Goal: Transaction & Acquisition: Purchase product/service

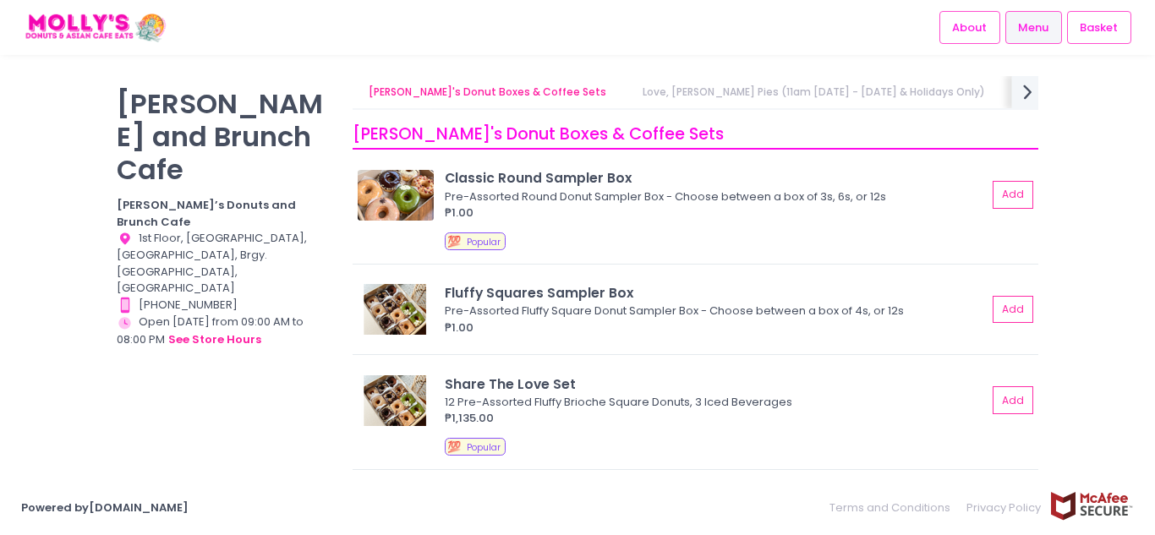
click at [1023, 97] on icon "next Created with Sketch." at bounding box center [1028, 91] width 25 height 25
click at [798, 94] on link "[PERSON_NAME]'s Brunch & Mains" at bounding box center [901, 92] width 207 height 32
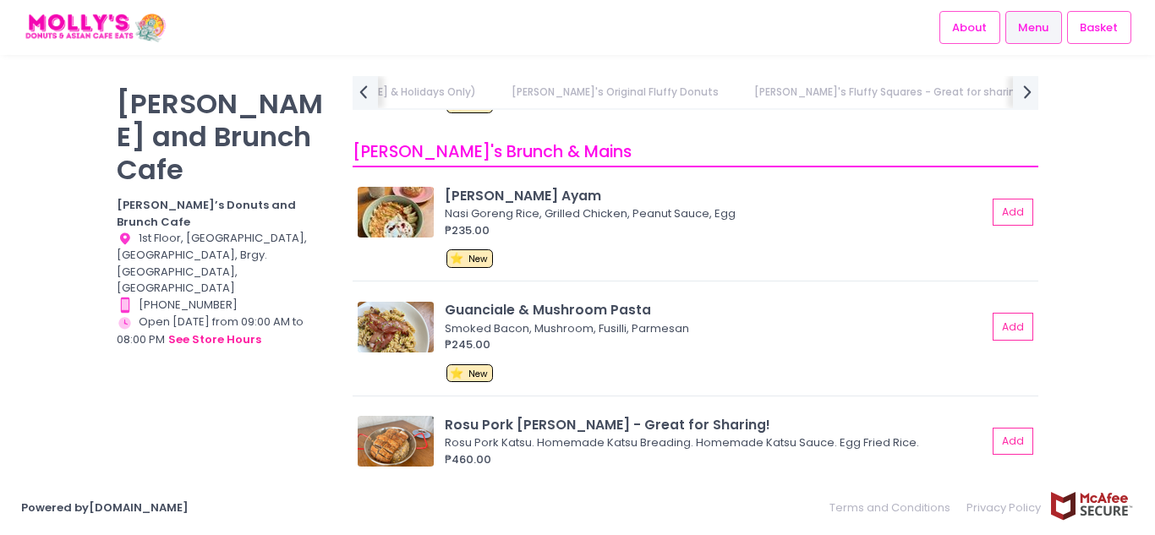
scroll to position [3037, 0]
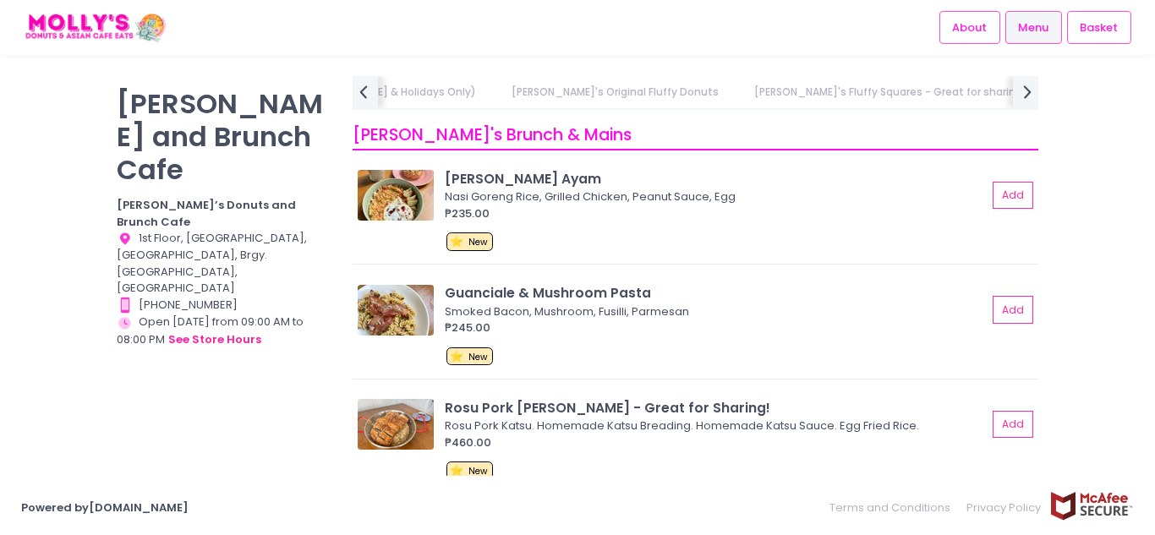
click at [1045, 91] on link "[PERSON_NAME]'s Brunch & Mains" at bounding box center [1148, 92] width 207 height 32
click at [1023, 90] on icon "next Created with Sketch." at bounding box center [1028, 91] width 25 height 25
click at [611, 90] on link "Specialty Coffee & Whole Beans" at bounding box center [712, 92] width 202 height 32
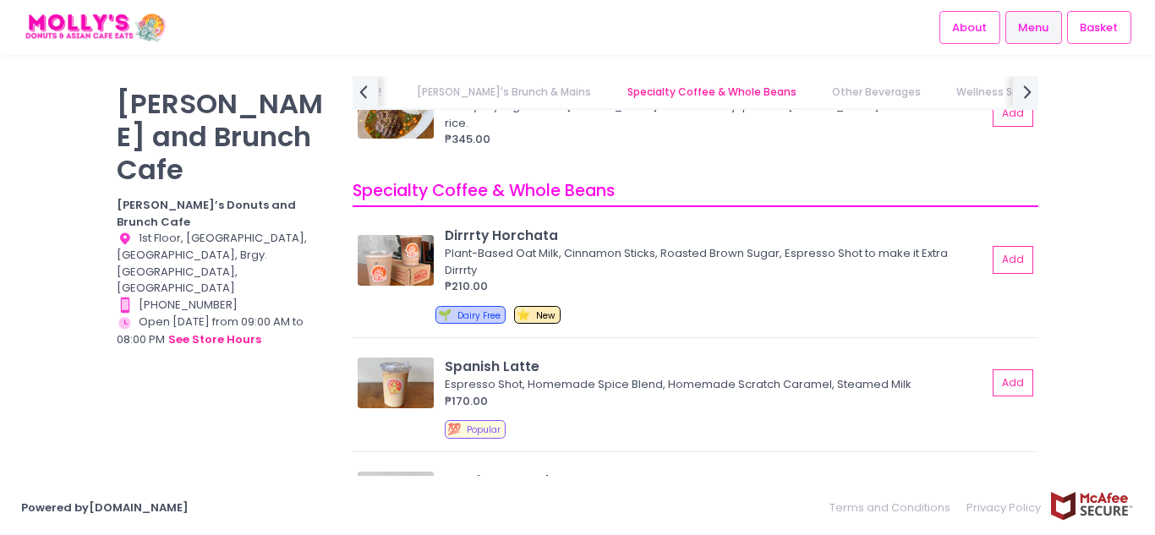
scroll to position [5035, 0]
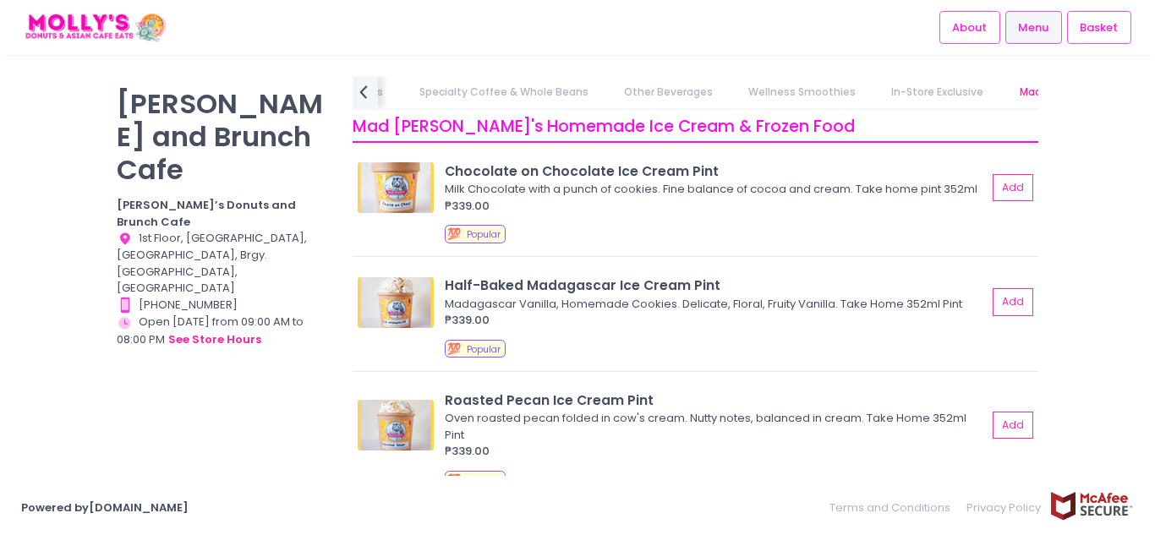
scroll to position [7983, 0]
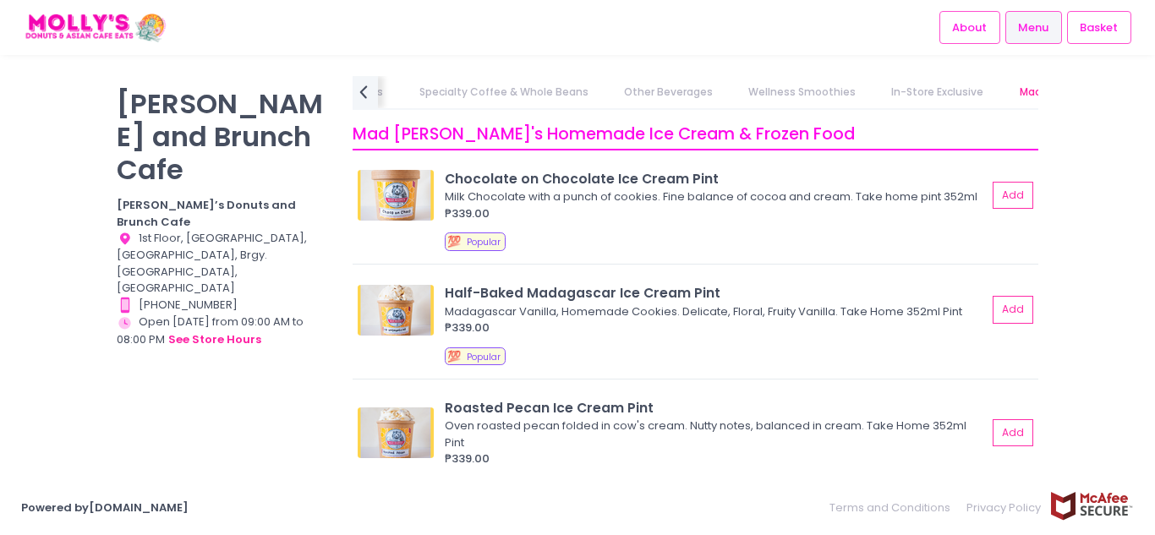
click at [607, 90] on link "Other Beverages" at bounding box center [668, 92] width 122 height 32
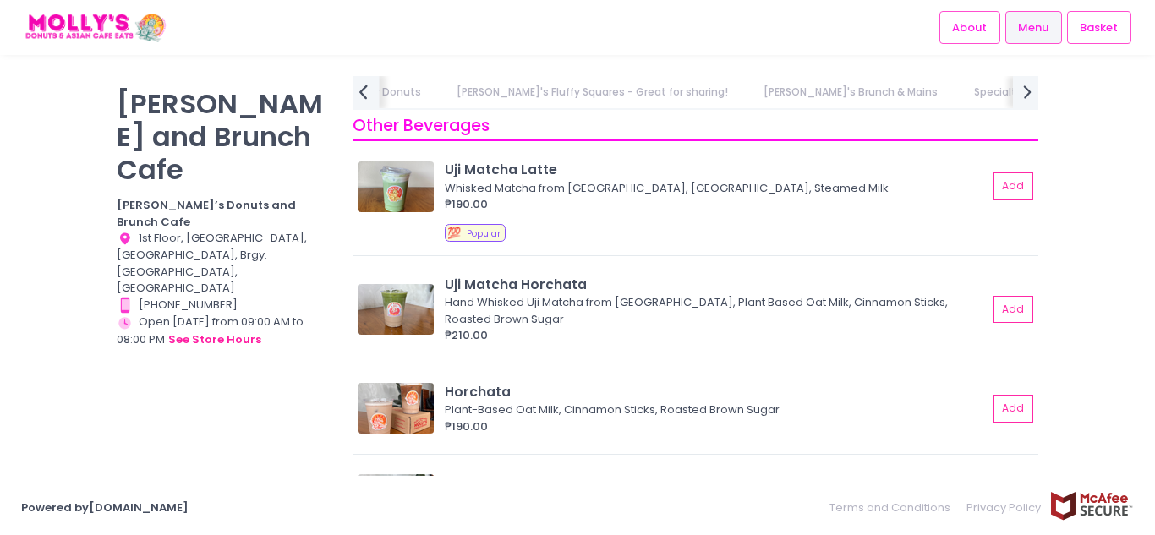
scroll to position [6684, 0]
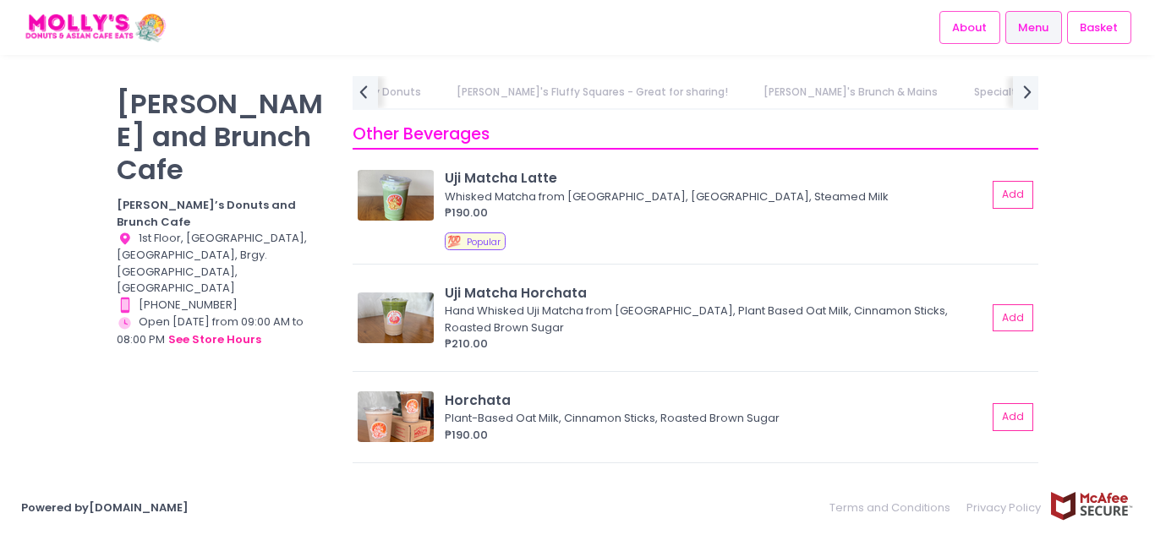
click at [748, 96] on link "[PERSON_NAME]'s Brunch & Mains" at bounding box center [851, 92] width 207 height 32
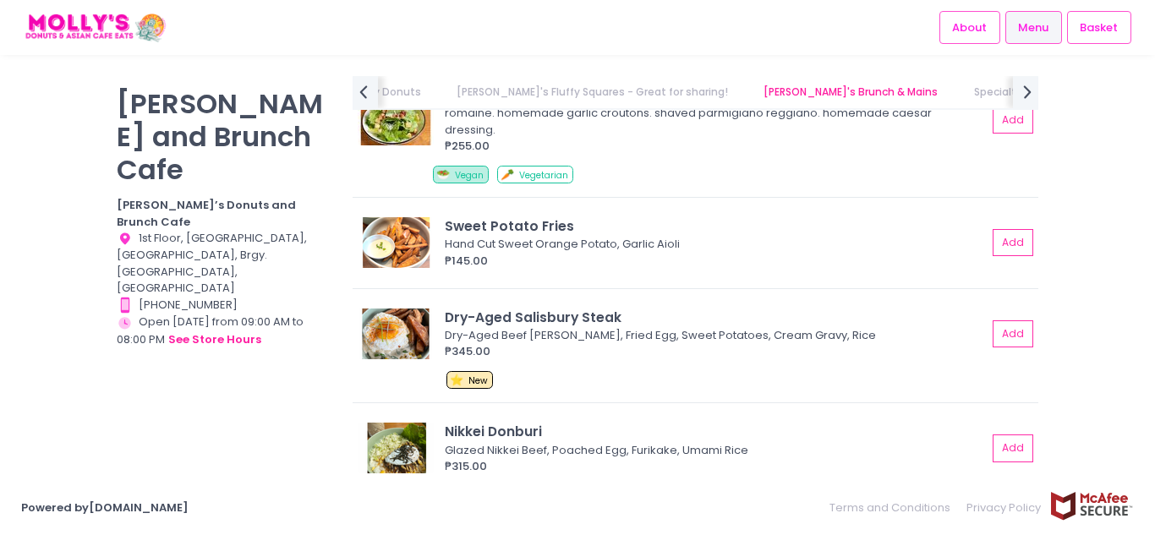
scroll to position [3883, 0]
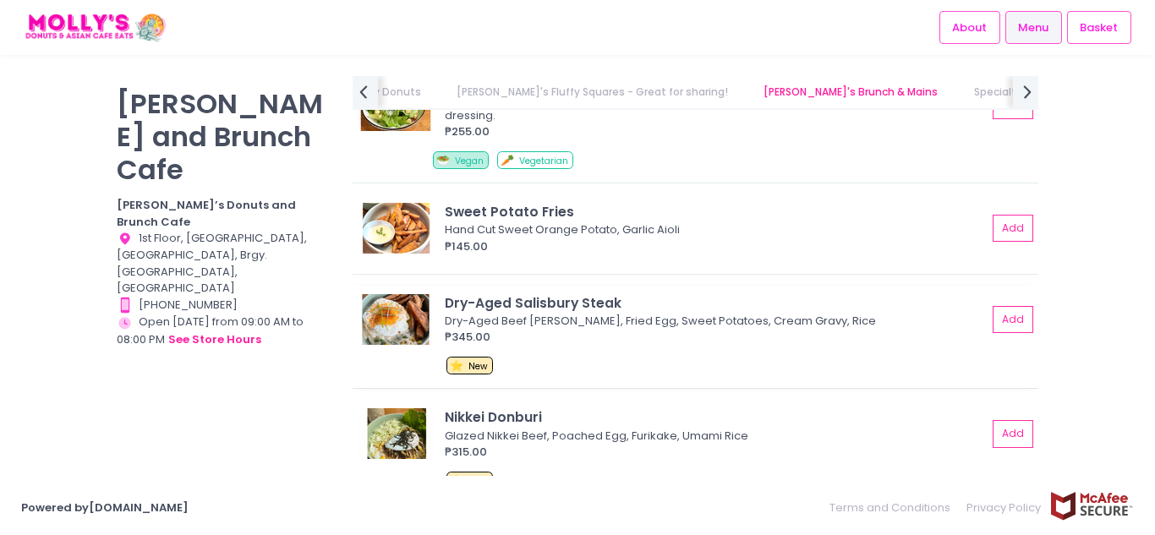
click at [394, 297] on img at bounding box center [396, 319] width 76 height 51
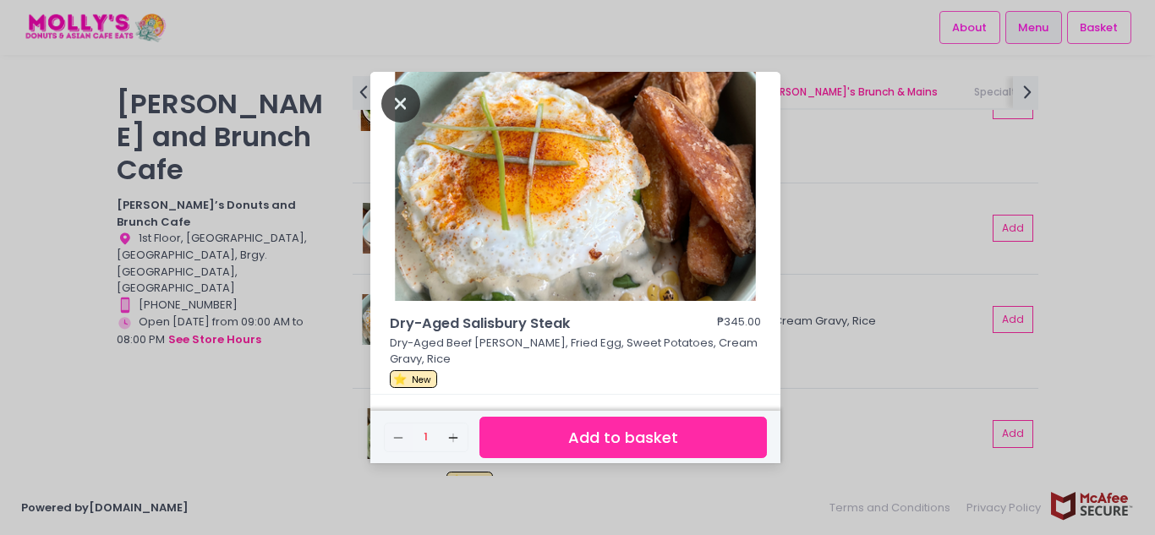
click at [381, 111] on icon "Close" at bounding box center [400, 104] width 39 height 38
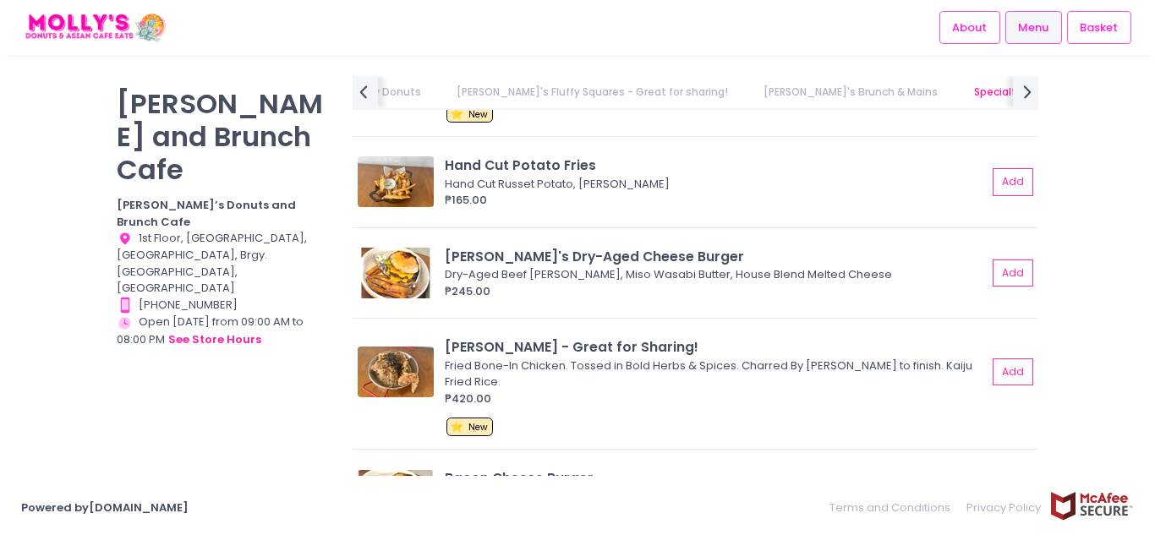
scroll to position [3375, 0]
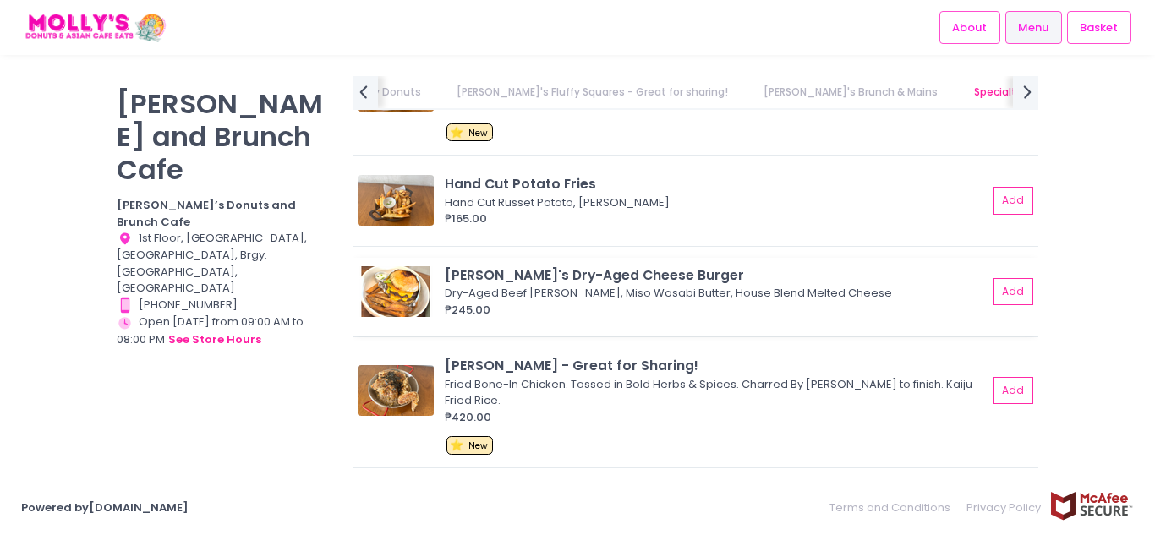
click at [406, 280] on img at bounding box center [396, 291] width 76 height 51
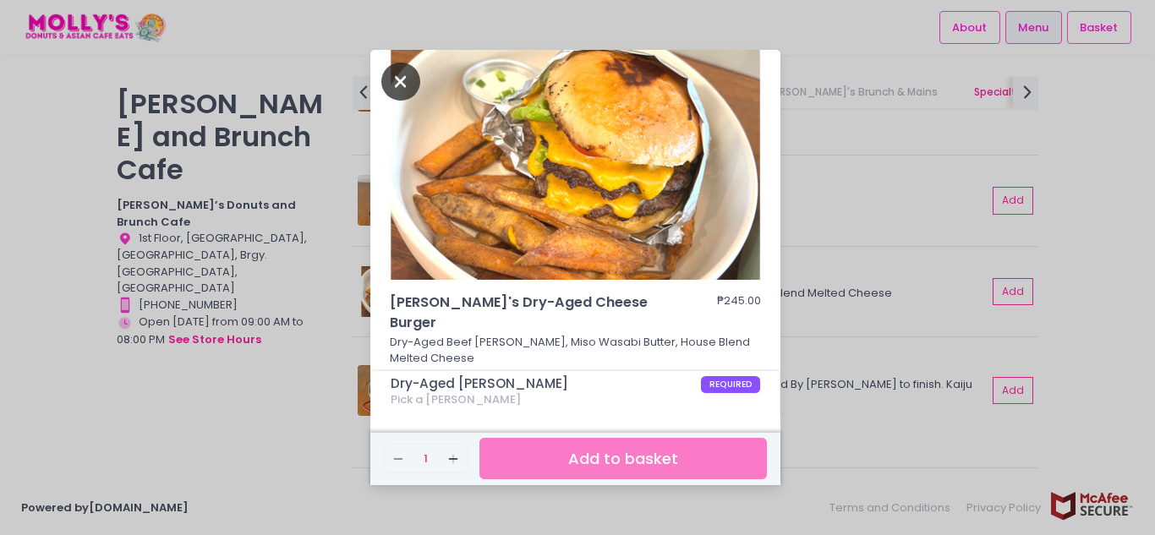
click at [407, 85] on icon "Close" at bounding box center [400, 82] width 39 height 38
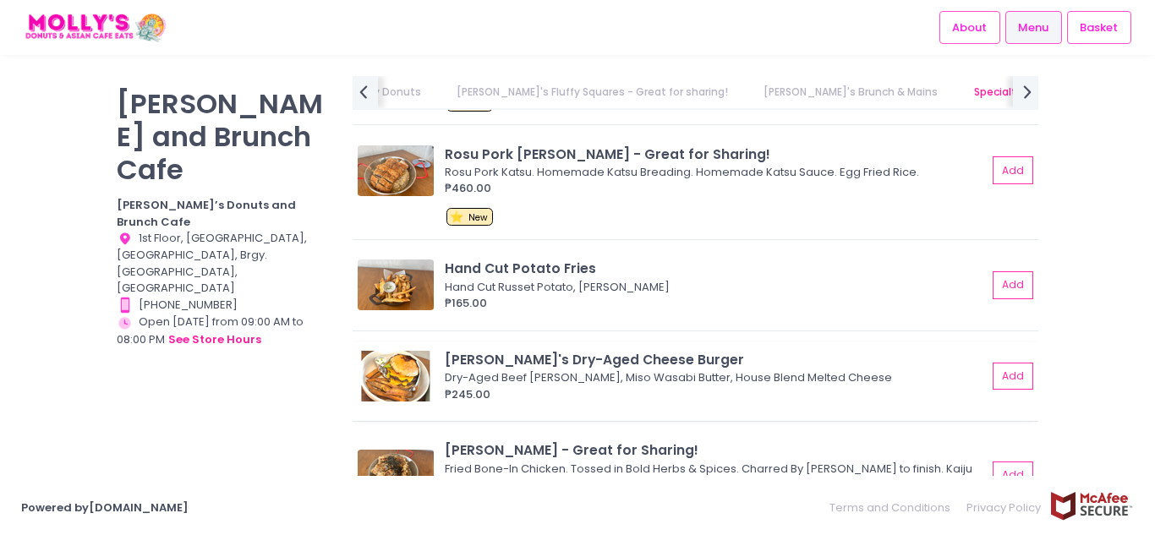
scroll to position [3206, 0]
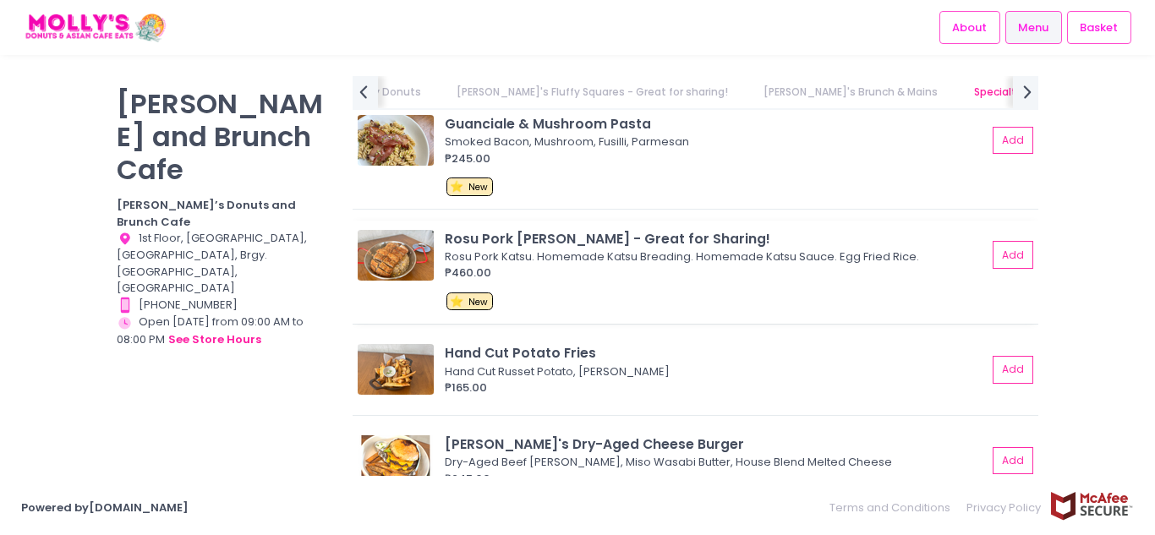
click at [380, 241] on img at bounding box center [396, 255] width 76 height 51
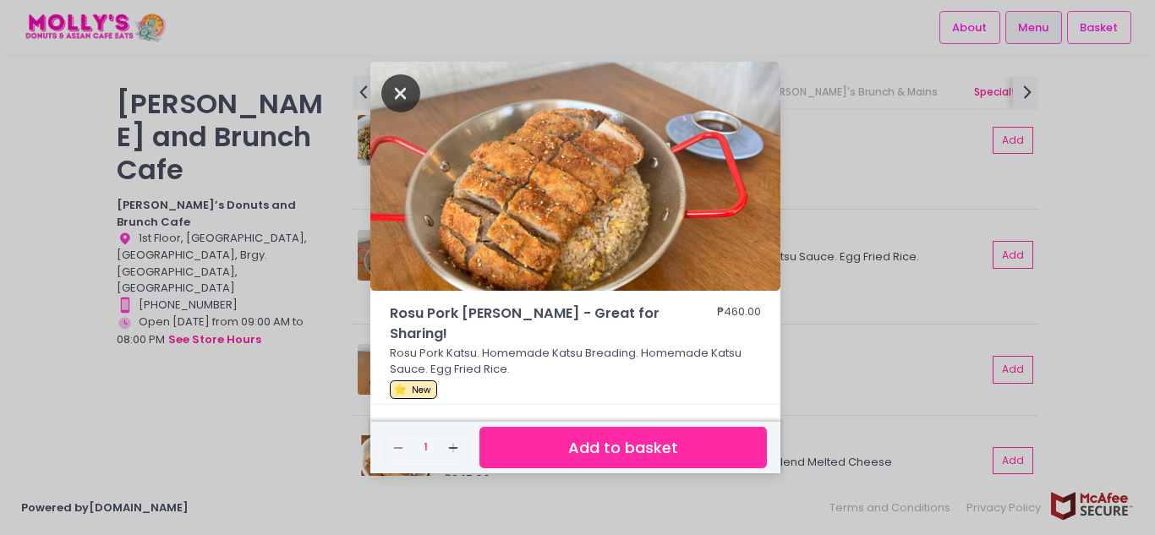
click at [416, 88] on icon "Close" at bounding box center [400, 93] width 39 height 38
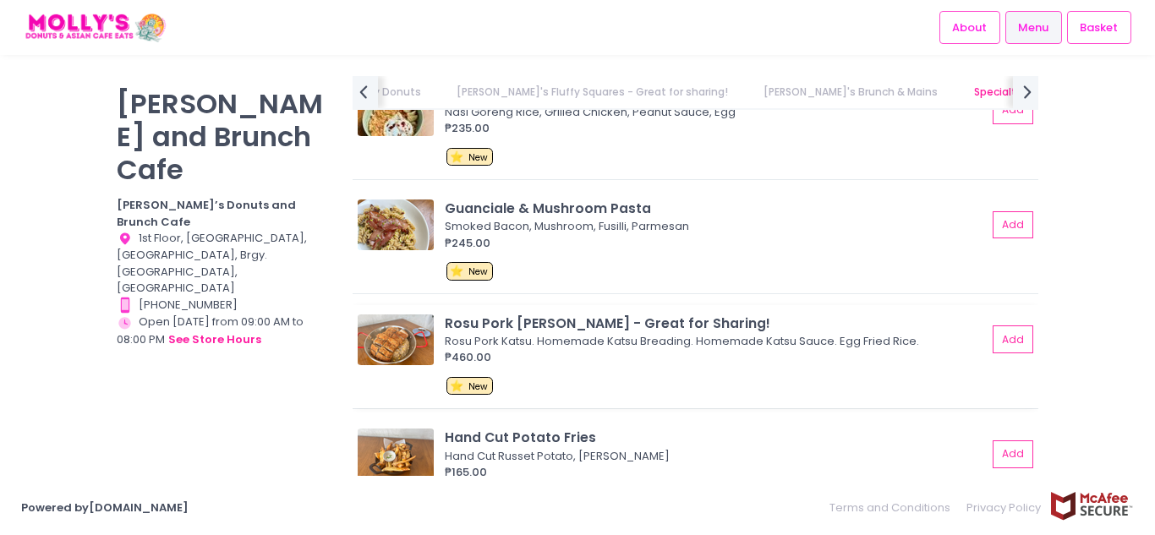
scroll to position [3037, 0]
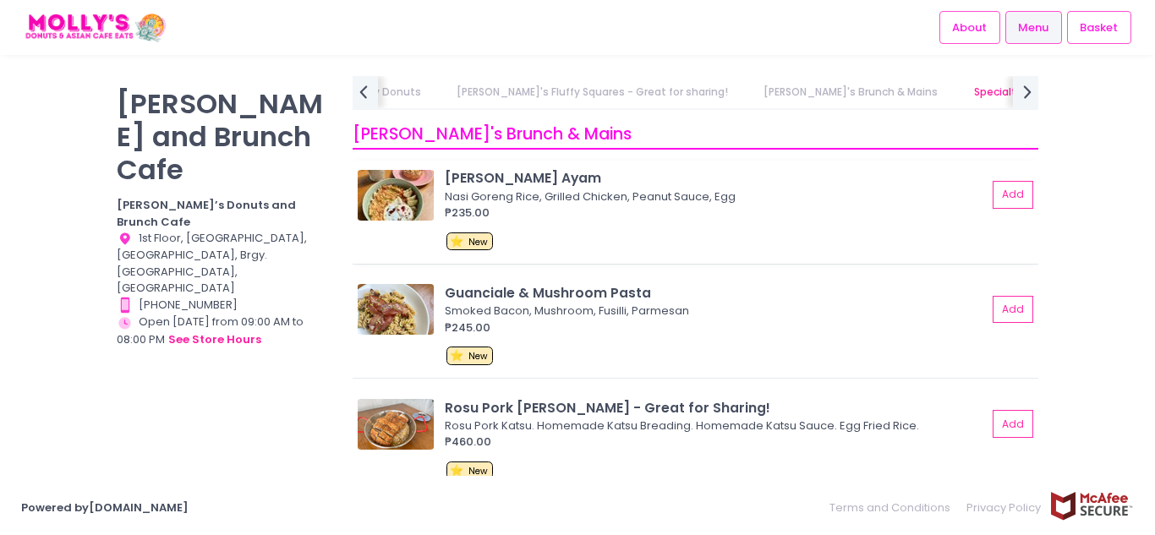
click at [410, 202] on img at bounding box center [396, 195] width 76 height 51
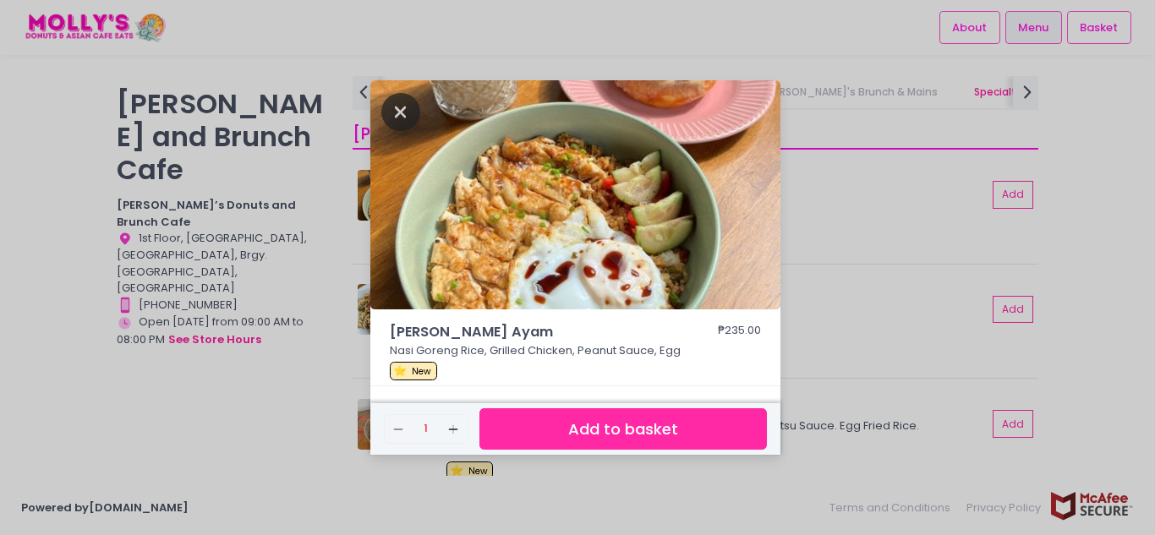
click at [391, 109] on icon "Close" at bounding box center [400, 112] width 39 height 38
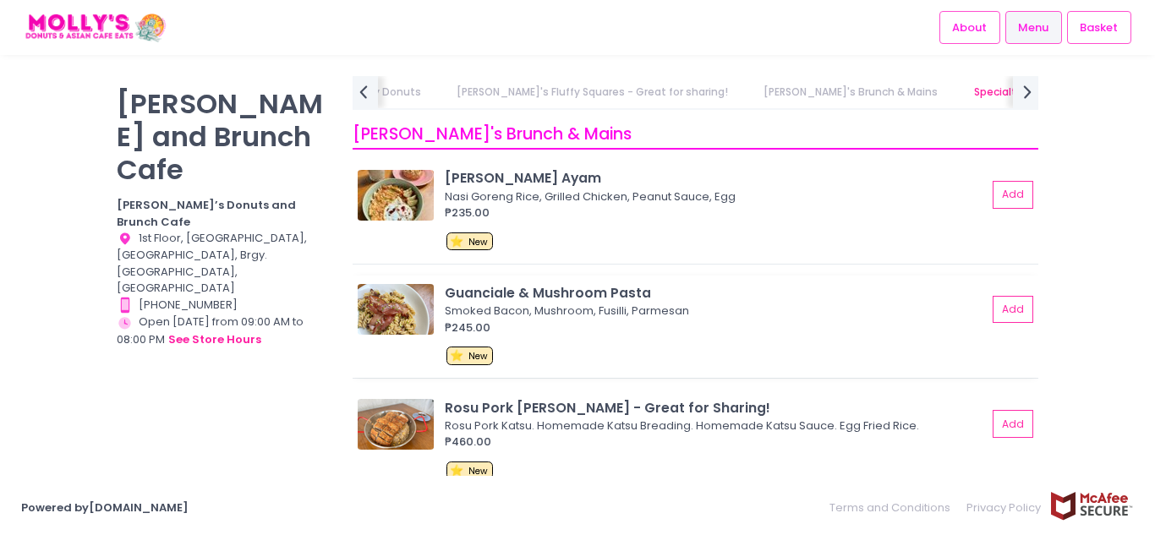
click at [402, 311] on img at bounding box center [396, 309] width 76 height 51
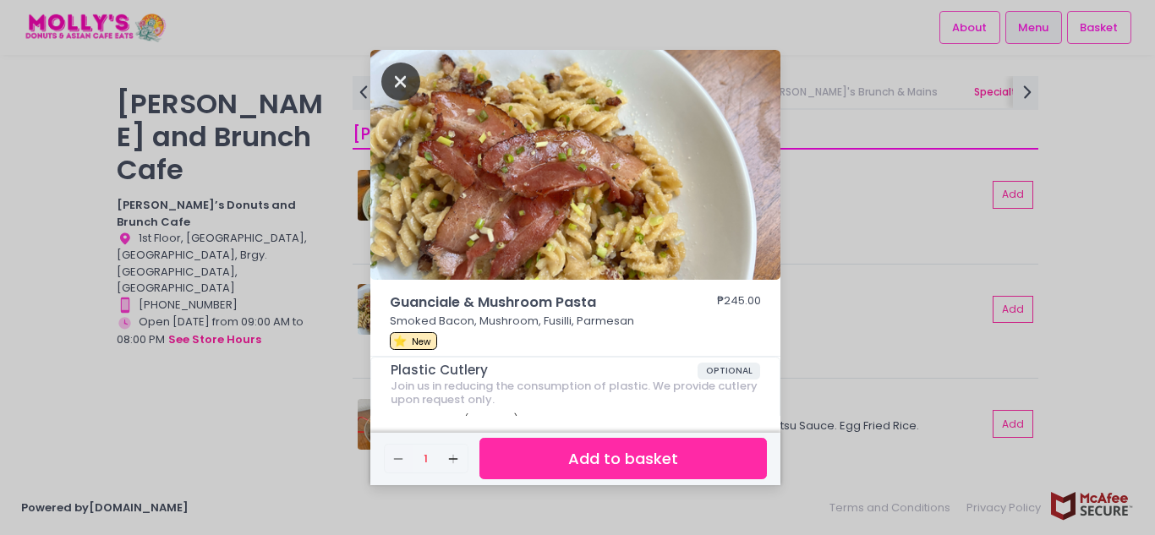
click at [405, 77] on icon "Close" at bounding box center [400, 82] width 39 height 38
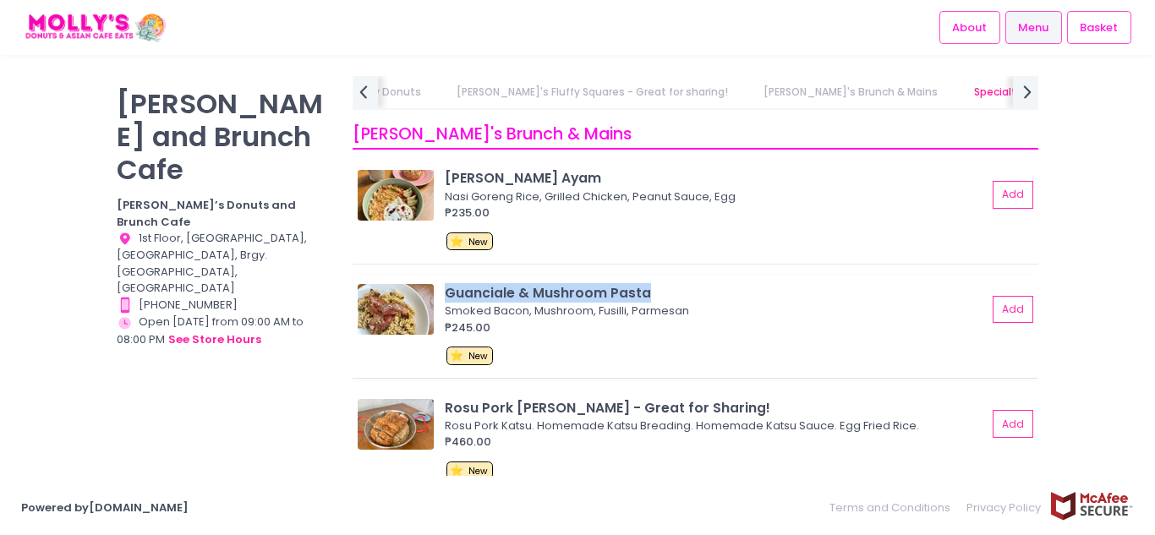
drag, startPoint x: 441, startPoint y: 286, endPoint x: 664, endPoint y: 299, distance: 222.8
click at [664, 299] on div "Guanciale & Mushroom Pasta Smoked Bacon, Mushroom, Fusilli, Parmesan ₱245.00 Add" at bounding box center [695, 309] width 675 height 52
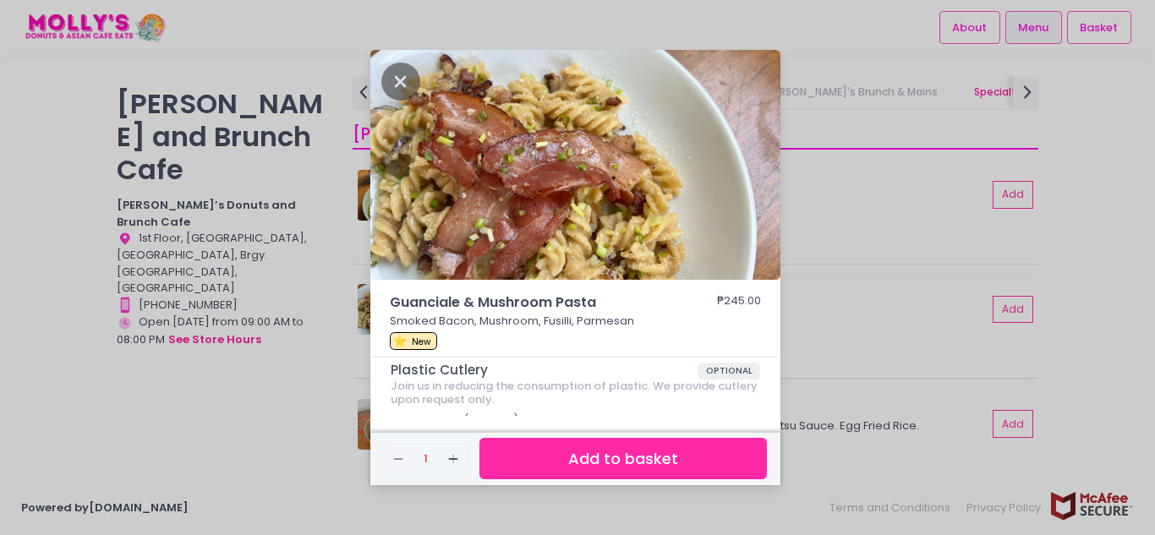
copy div "Guanciale & Mushroom Pasta"
click at [827, 318] on div "Guanciale & Mushroom Pasta ₱245.00 Smoked Bacon, Mushroom, Fusilli, Parmesan ⭐ …" at bounding box center [577, 267] width 1155 height 535
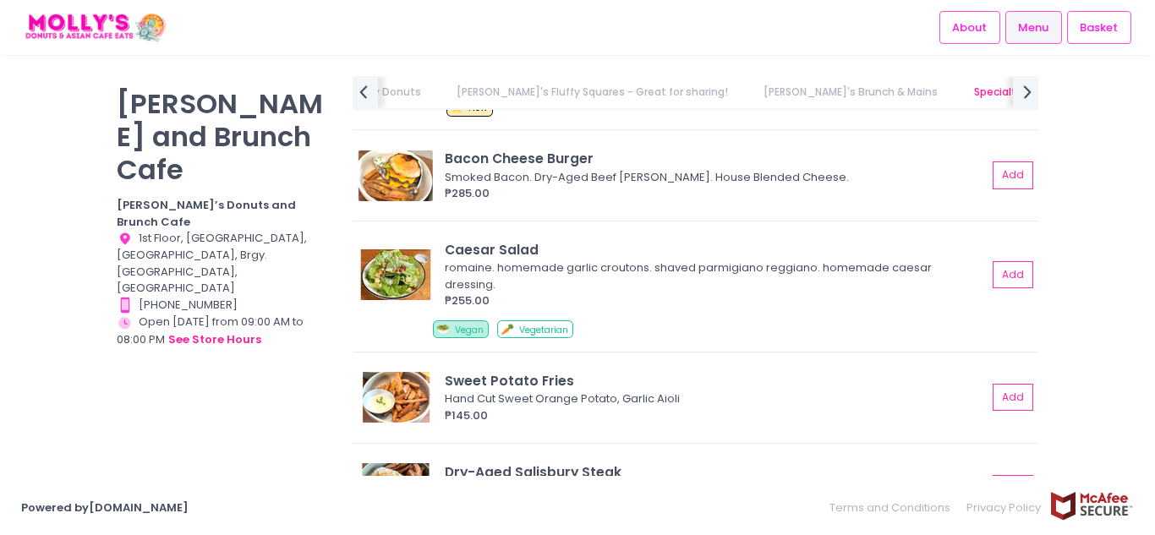
scroll to position [3798, 0]
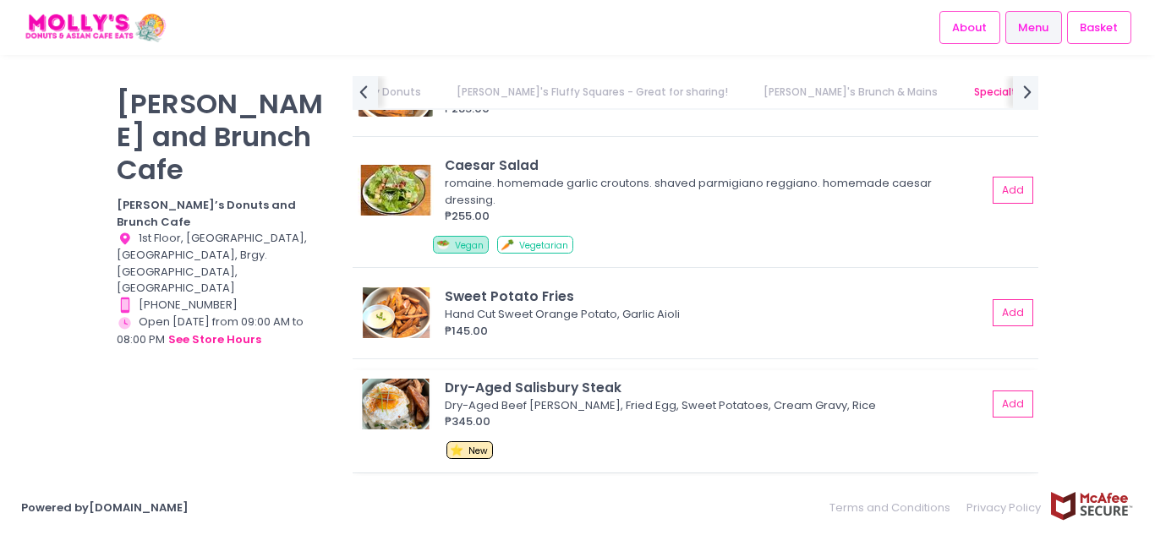
click at [394, 379] on img at bounding box center [396, 404] width 76 height 51
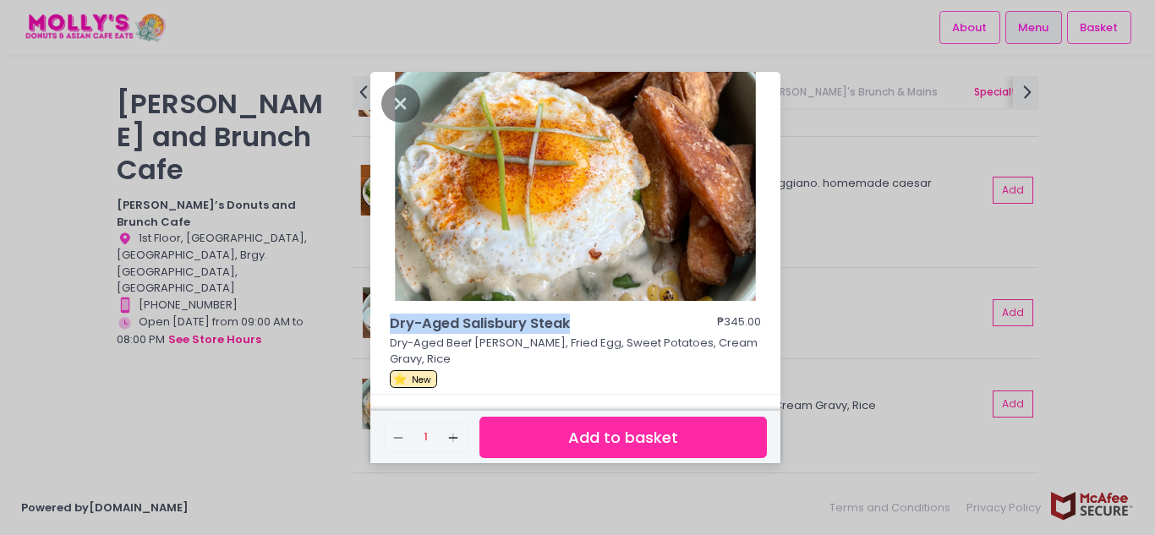
drag, startPoint x: 577, startPoint y: 332, endPoint x: 384, endPoint y: 340, distance: 193.0
click at [384, 340] on div "Dry-Aged Salisbury Steak ₱345.00 Dry-Aged Beef [PERSON_NAME], Fried Egg, Sweet …" at bounding box center [575, 354] width 410 height 81
copy span "Dry-Aged Salisbury Steak"
click at [682, 501] on div "Dry-Aged Salisbury Steak ₱345.00 Dry-Aged Beef [PERSON_NAME], Fried Egg, Sweet …" at bounding box center [577, 267] width 1155 height 535
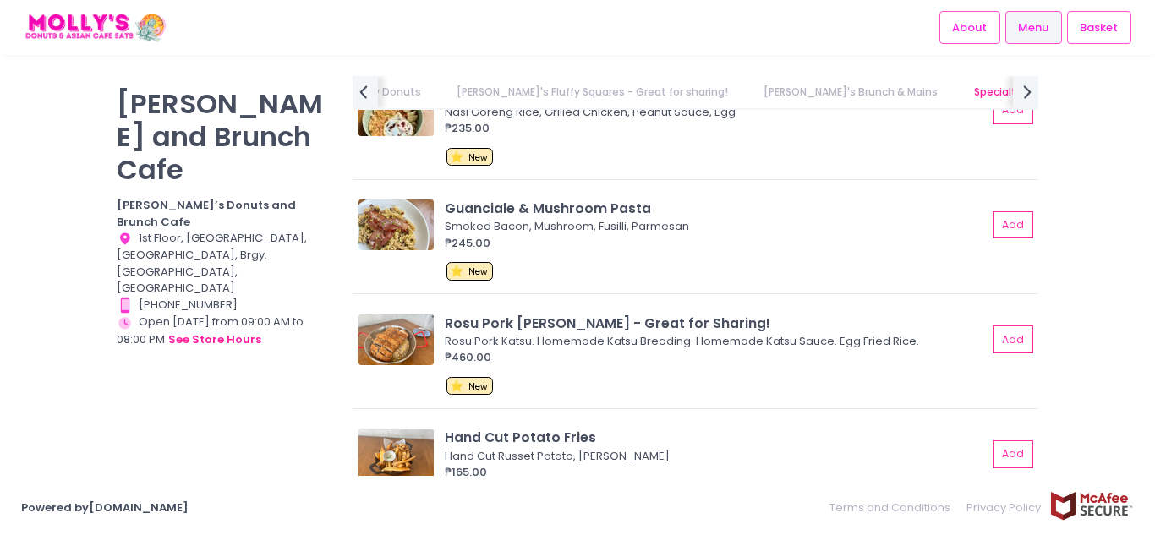
scroll to position [3037, 0]
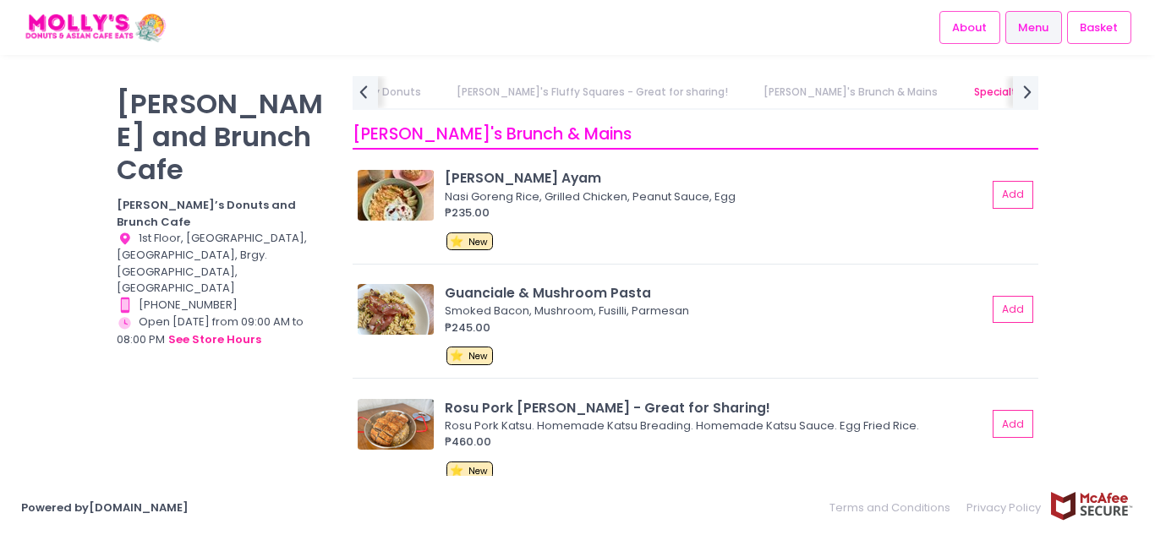
click at [748, 90] on link "[PERSON_NAME]'s Brunch & Mains" at bounding box center [851, 92] width 207 height 32
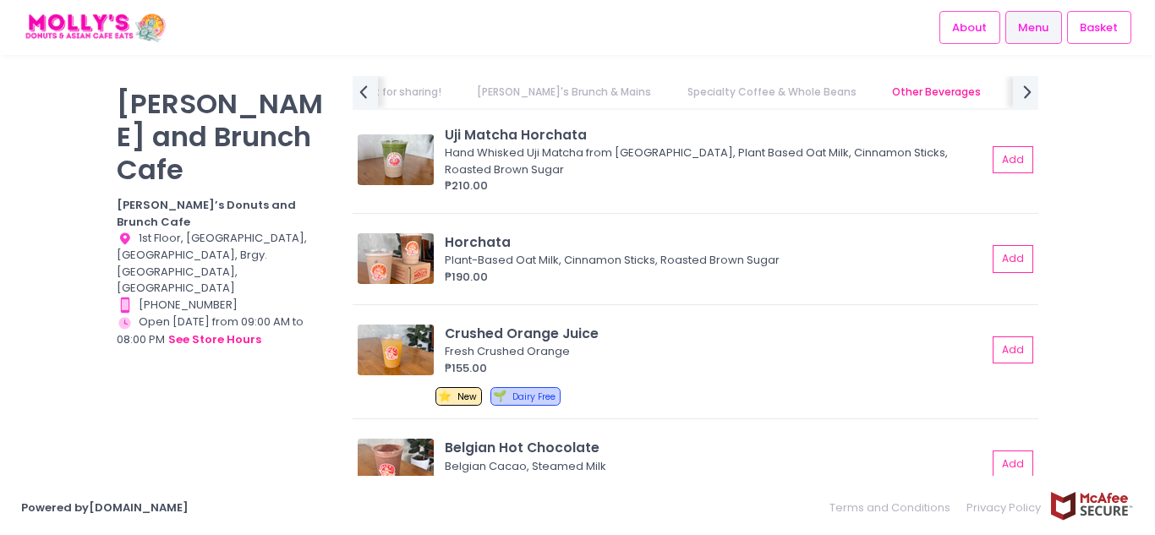
scroll to position [6758, 0]
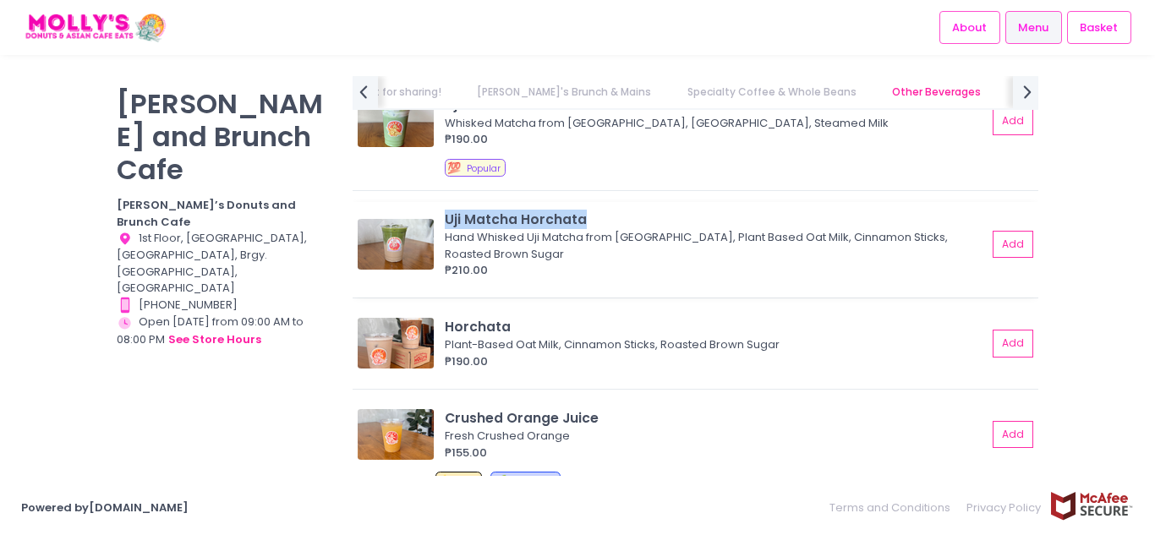
drag, startPoint x: 447, startPoint y: 215, endPoint x: 591, endPoint y: 210, distance: 144.7
click at [591, 210] on div "Uji Matcha Horchata" at bounding box center [716, 219] width 542 height 19
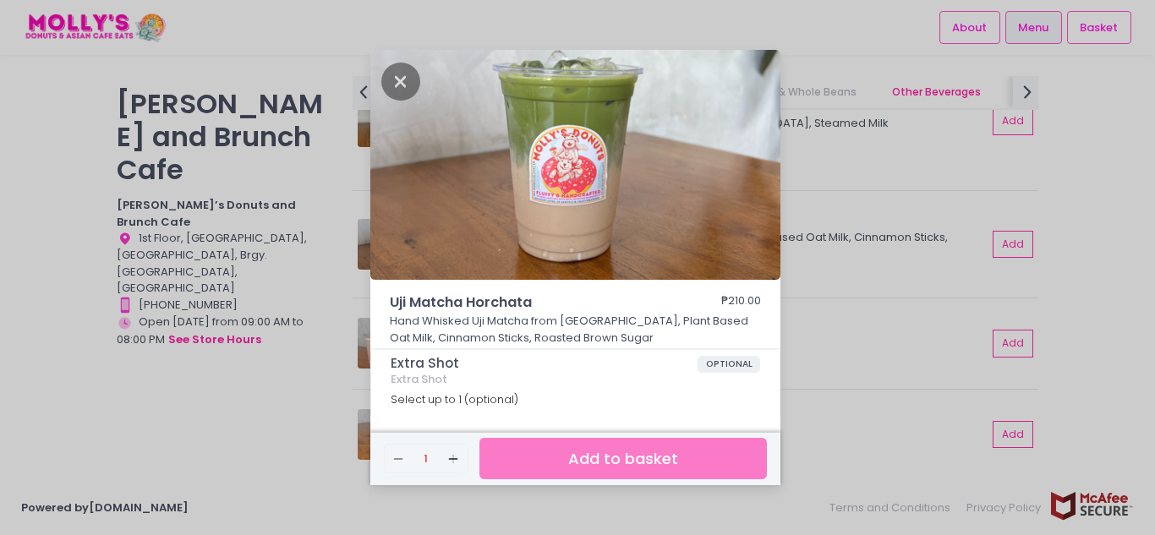
click at [814, 205] on div "Uji Matcha Horchata ₱210.00 Hand Whisked Uji Matcha from [GEOGRAPHIC_DATA], Pla…" at bounding box center [577, 267] width 1155 height 535
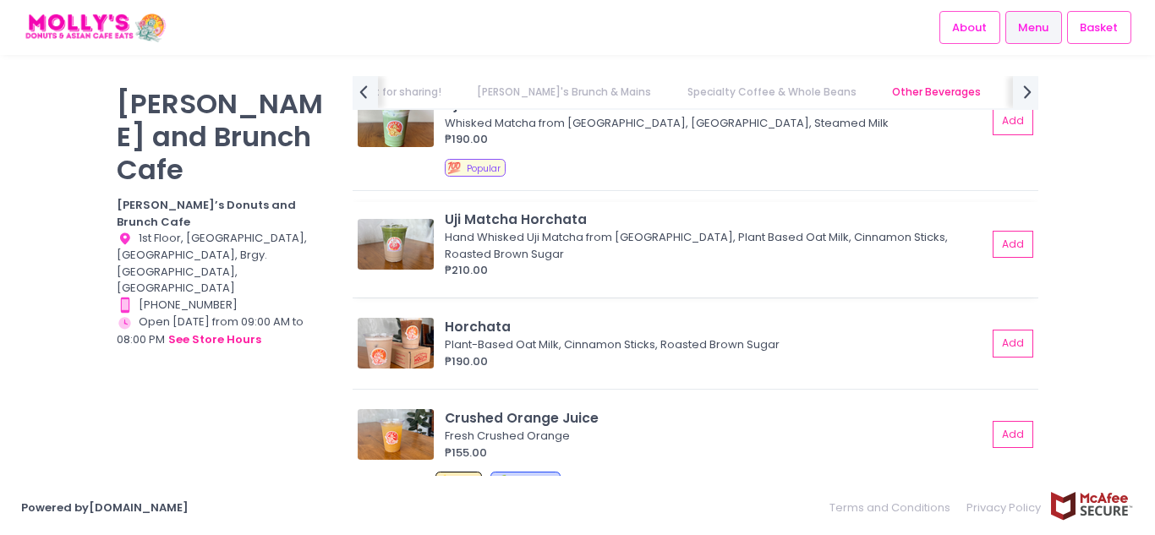
scroll to position [6673, 0]
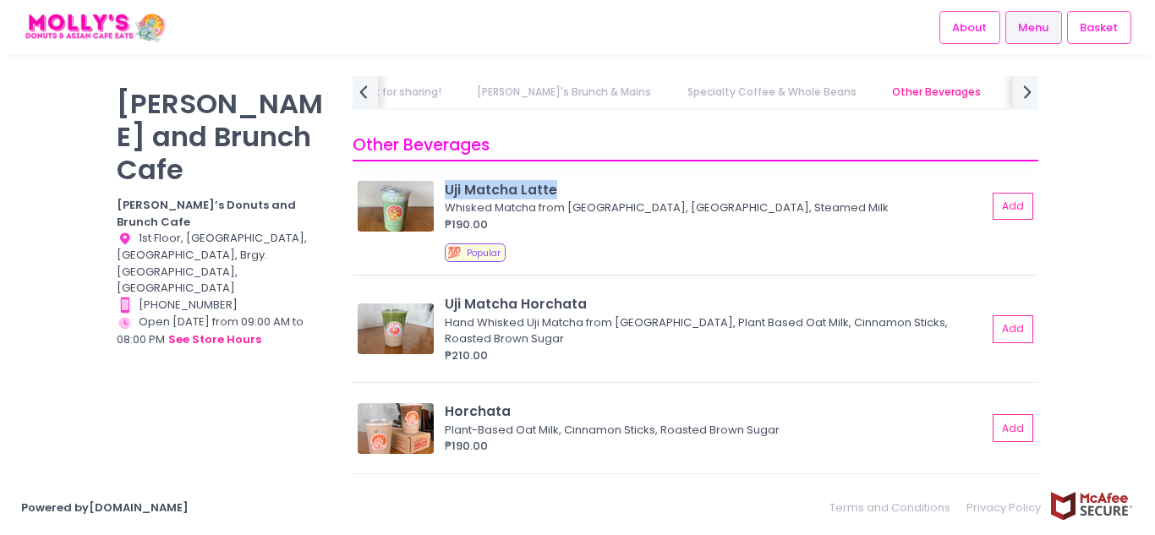
drag, startPoint x: 446, startPoint y: 184, endPoint x: 577, endPoint y: 188, distance: 131.1
click at [577, 188] on div "Uji Matcha Latte" at bounding box center [716, 189] width 542 height 19
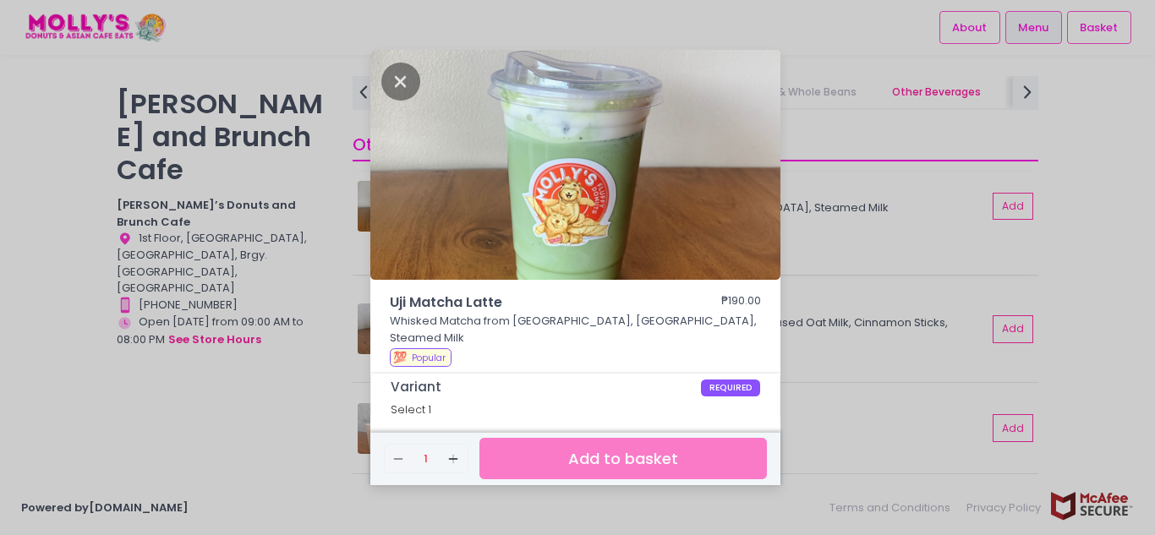
copy div "Uji Matcha Latte"
click at [404, 84] on icon "Close" at bounding box center [400, 82] width 39 height 38
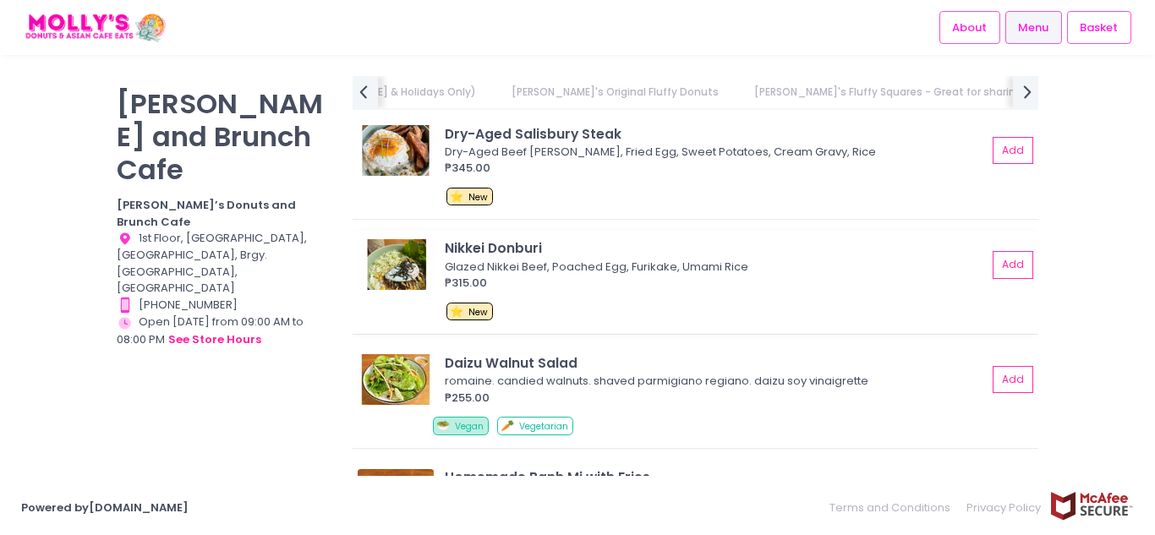
scroll to position [3967, 0]
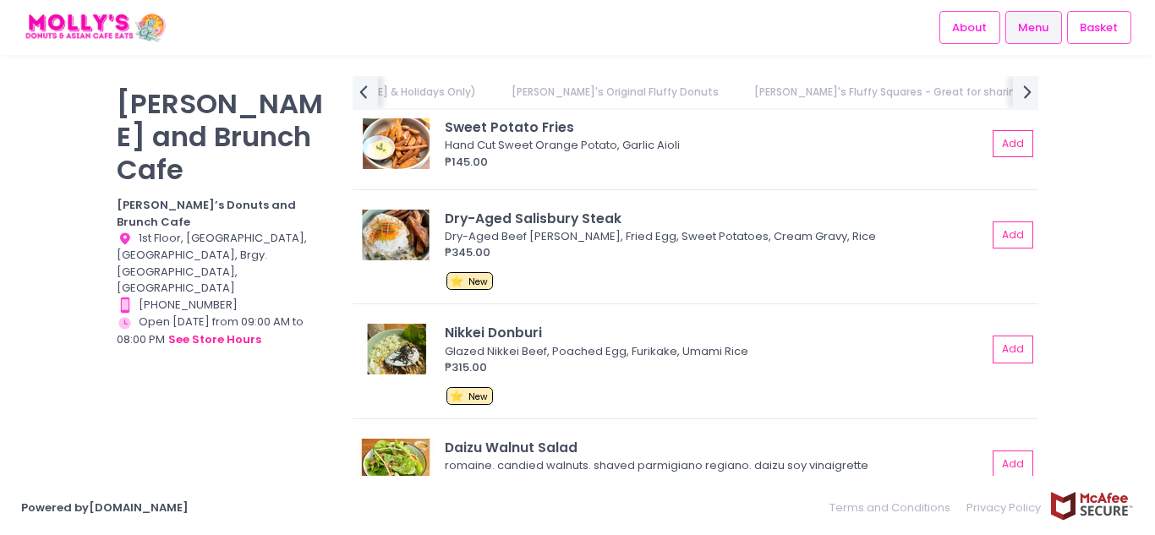
click at [1133, 174] on div "[PERSON_NAME] and Brunch Cafe [PERSON_NAME]’s Donuts and Brunch Cafe Location C…" at bounding box center [577, 267] width 1155 height 383
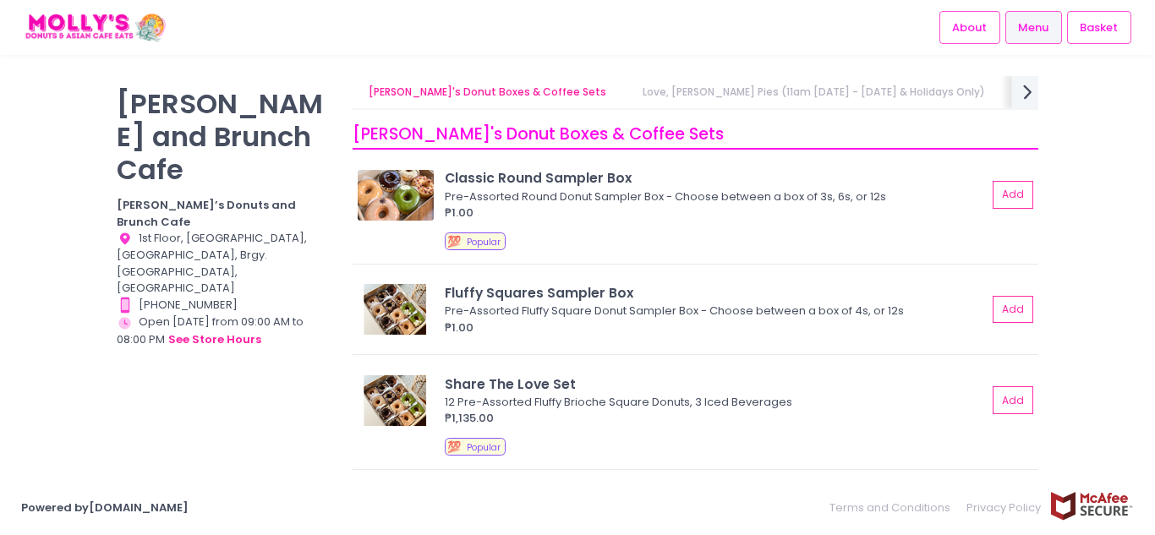
click at [1028, 90] on icon at bounding box center [1027, 92] width 8 height 14
click at [1003, 86] on link "Mad [PERSON_NAME]'s Homemade Ice Cream & Frozen Food" at bounding box center [1176, 92] width 347 height 32
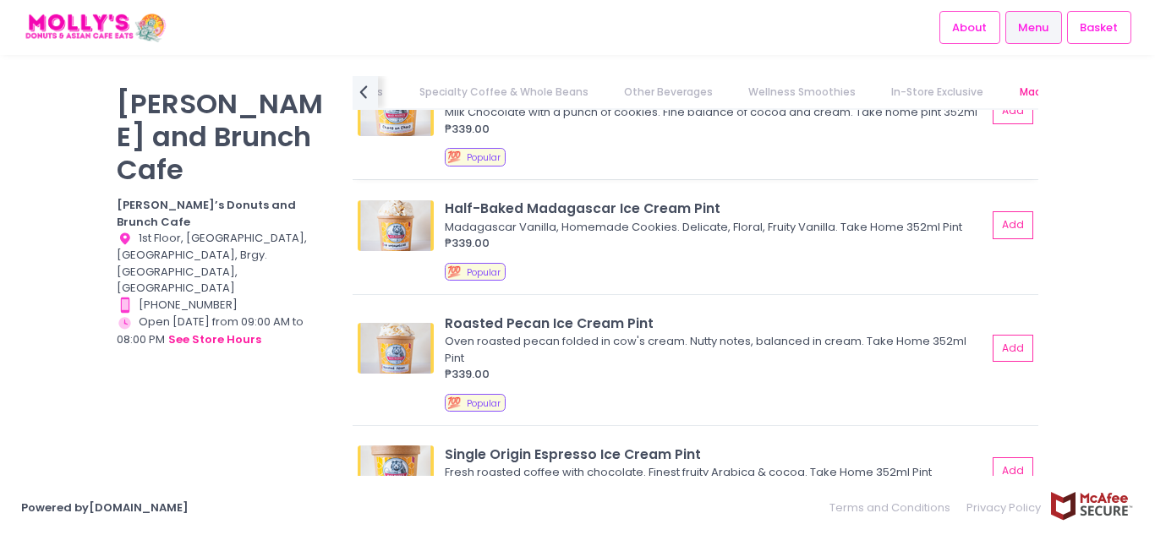
scroll to position [8124, 0]
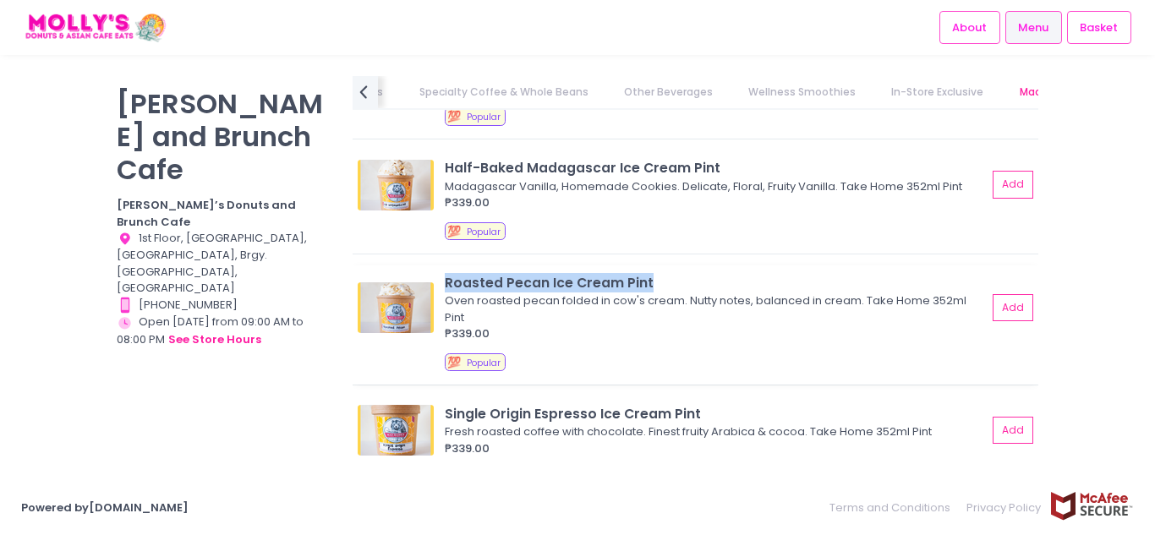
drag, startPoint x: 439, startPoint y: 280, endPoint x: 656, endPoint y: 281, distance: 217.3
click at [656, 281] on div "Roasted Pecan Ice Cream Pint Oven roasted pecan folded in cow's cream. Nutty no…" at bounding box center [695, 307] width 675 height 69
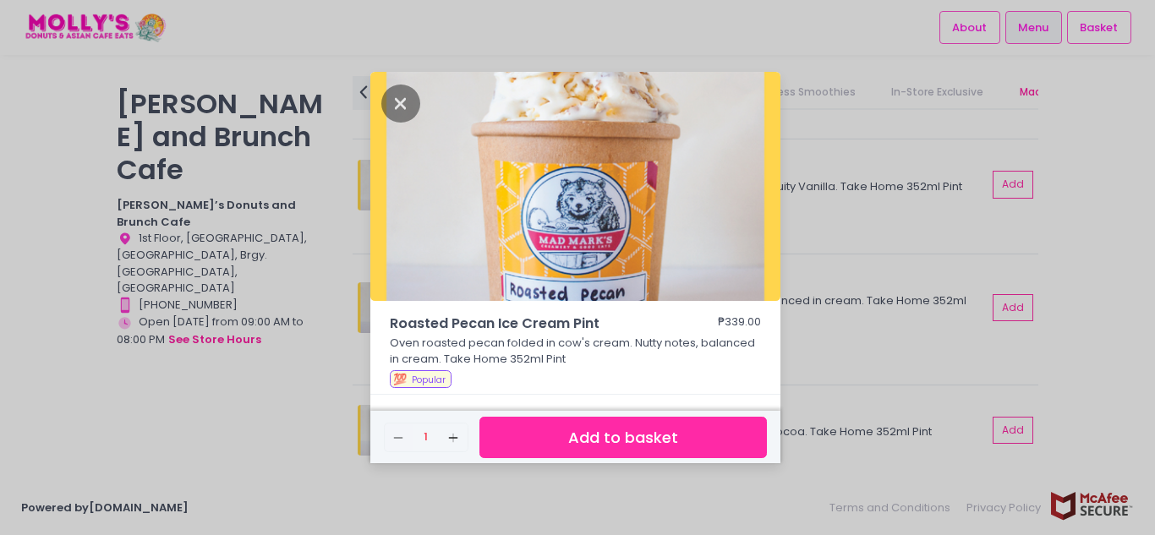
copy div "Roasted Pecan Ice Cream Pint"
click at [407, 100] on icon "Close" at bounding box center [400, 104] width 39 height 38
